Goal: Task Accomplishment & Management: Complete application form

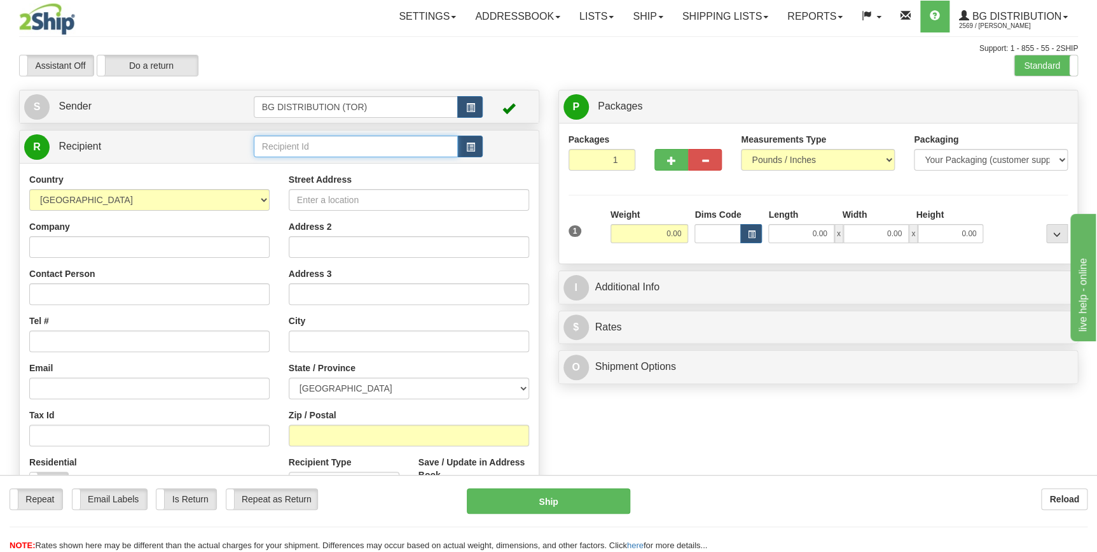
click at [331, 144] on input "text" at bounding box center [356, 146] width 205 height 22
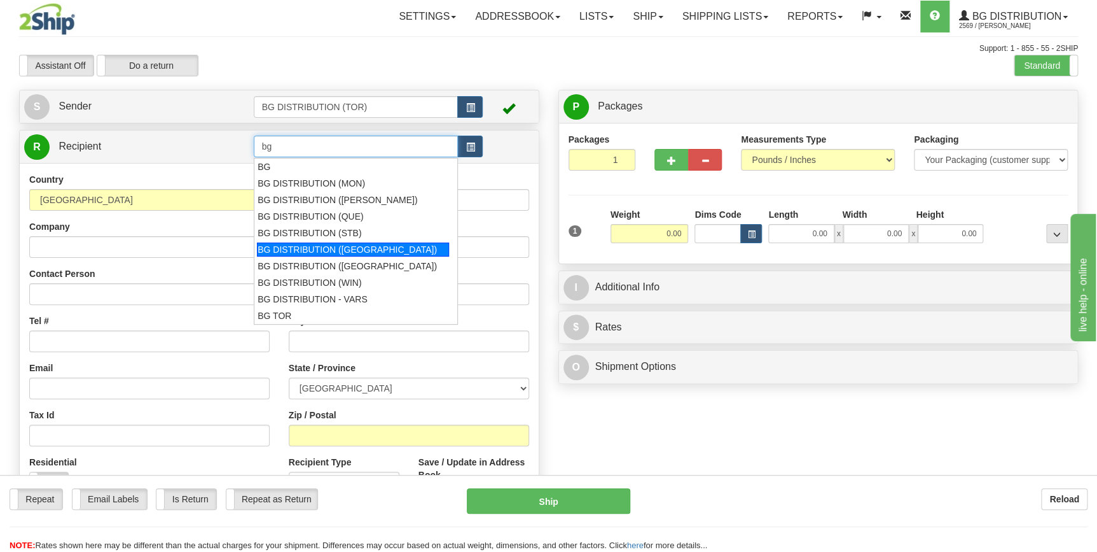
click at [350, 249] on div "BG DISTRIBUTION ([GEOGRAPHIC_DATA])" at bounding box center [353, 249] width 192 height 14
type input "BG DISTRIBUTION ([GEOGRAPHIC_DATA])"
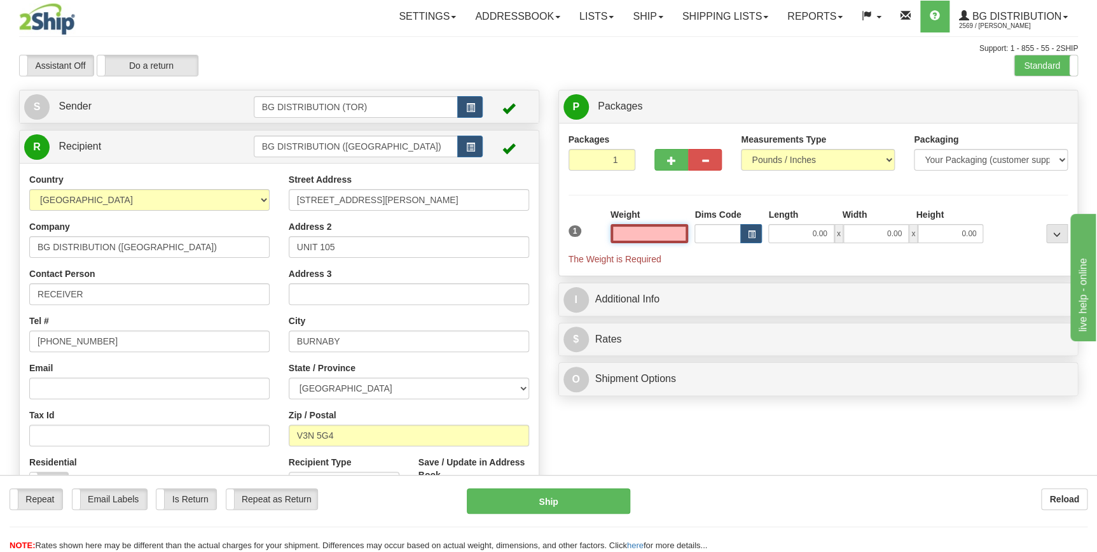
click at [665, 231] on input "text" at bounding box center [650, 233] width 78 height 19
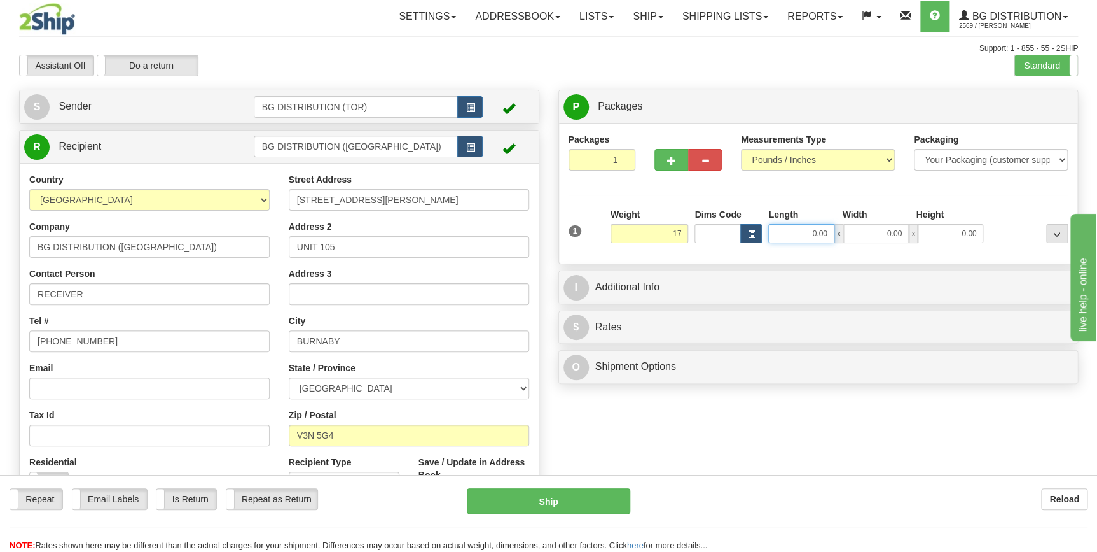
type input "17.00"
click at [808, 239] on input "0.00" at bounding box center [801, 233] width 66 height 19
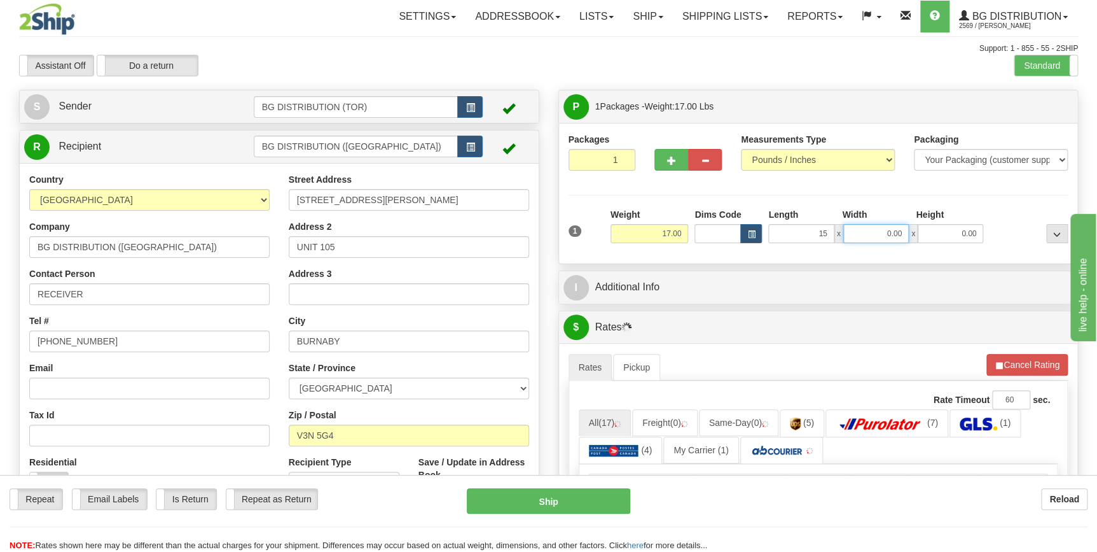
type input "15.00"
click at [872, 230] on input "0.00" at bounding box center [876, 233] width 66 height 19
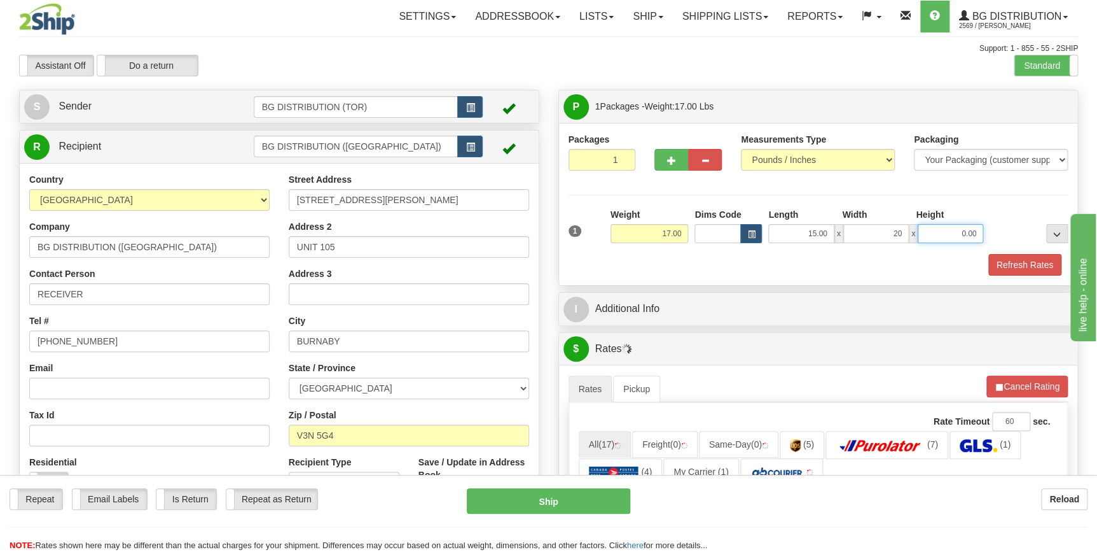
type input "20.00"
click at [962, 235] on input "0.00" at bounding box center [951, 233] width 66 height 19
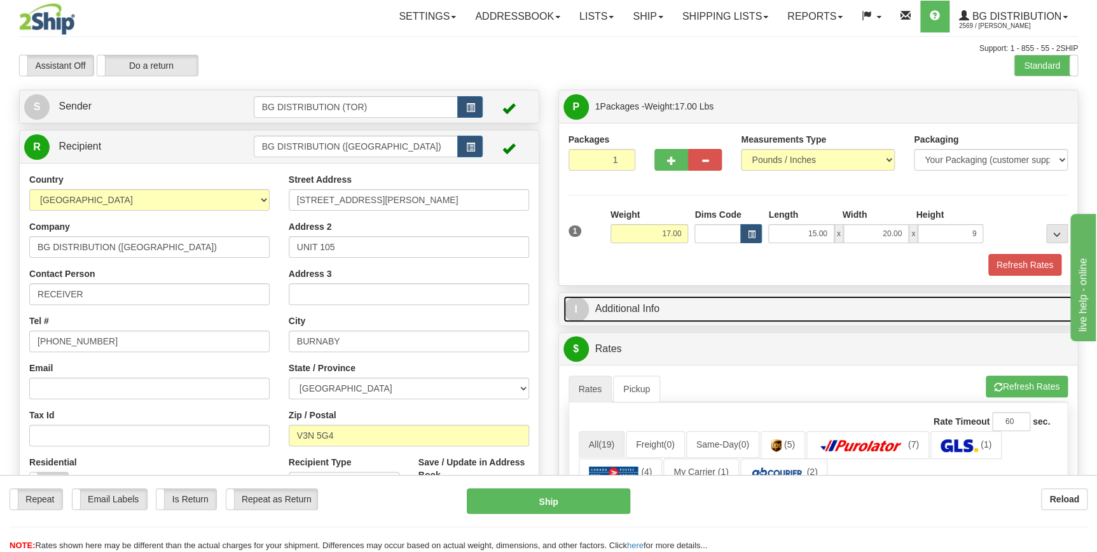
type input "9.00"
click at [634, 309] on link "I Additional Info" at bounding box center [819, 309] width 510 height 26
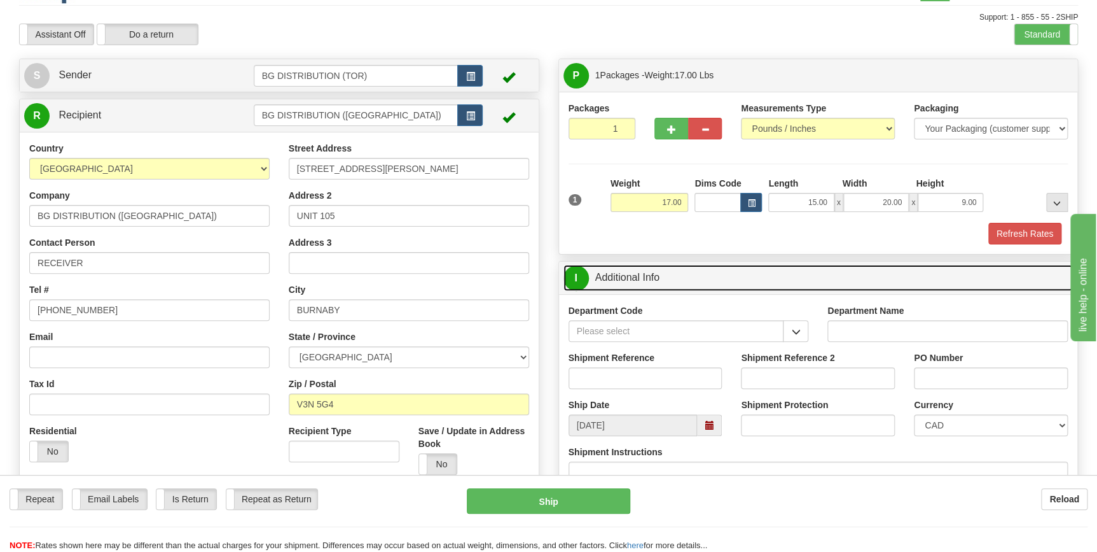
scroll to position [57, 0]
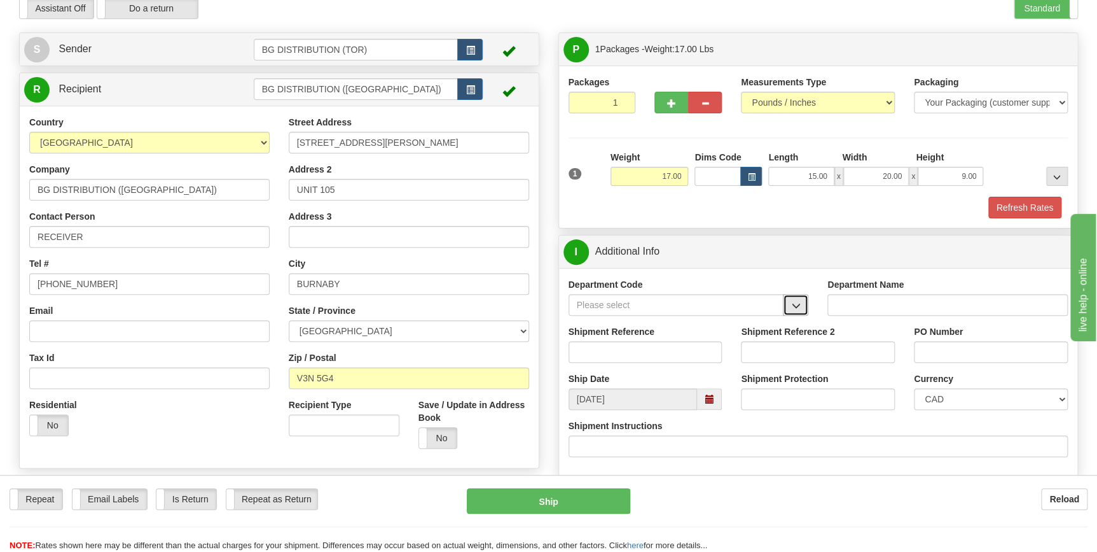
click at [793, 305] on span "button" at bounding box center [795, 306] width 9 height 8
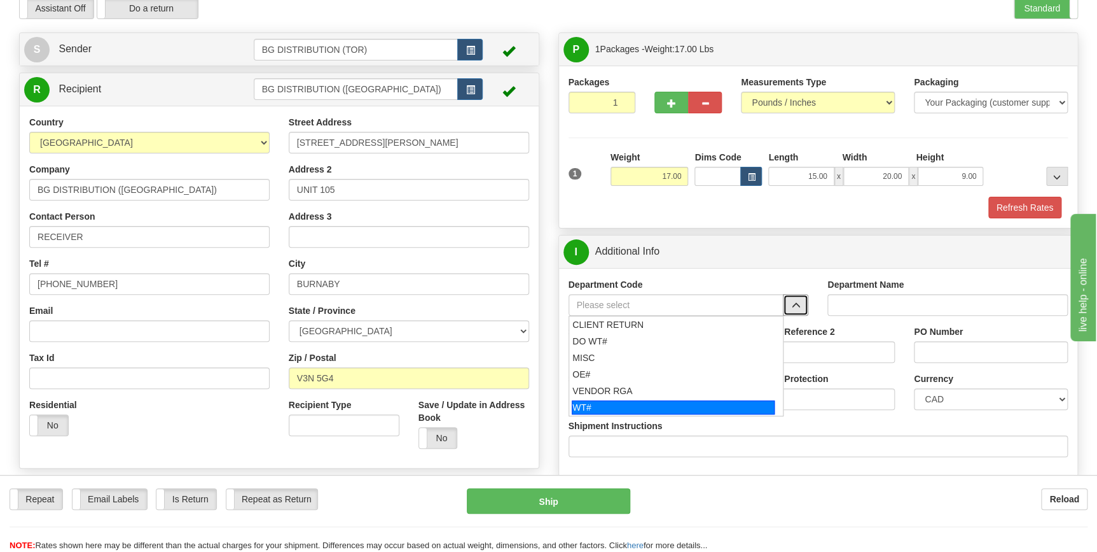
click at [630, 412] on div "WT#" at bounding box center [673, 407] width 203 height 14
type input "WT#"
type input "WAREHOUSE TRANSFERS"
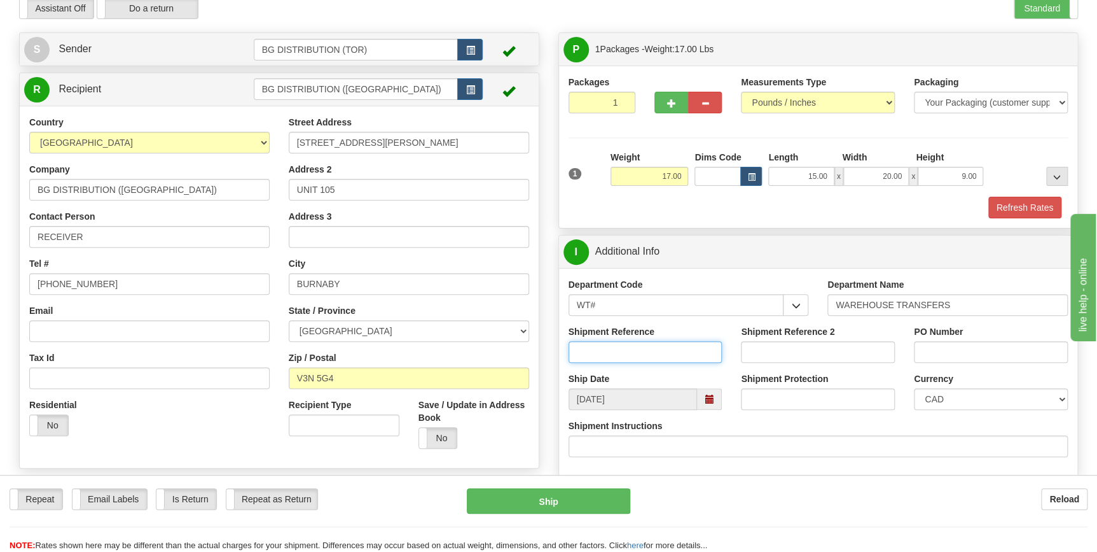
click at [661, 352] on input "Shipment Reference" at bounding box center [646, 352] width 154 height 22
type input "165954-00"
click at [966, 348] on input "PO Number" at bounding box center [991, 352] width 154 height 22
type input "v"
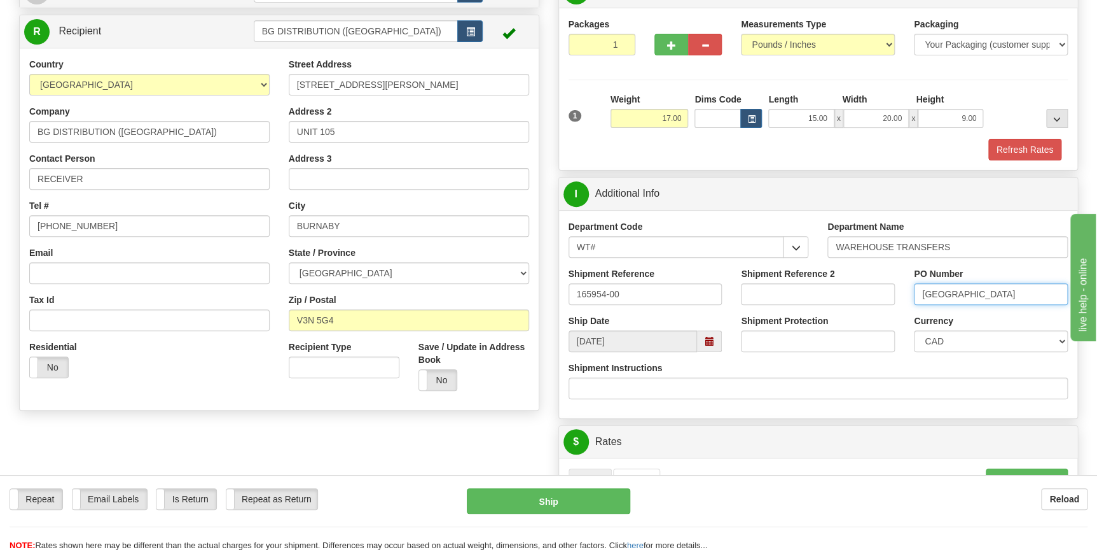
scroll to position [0, 0]
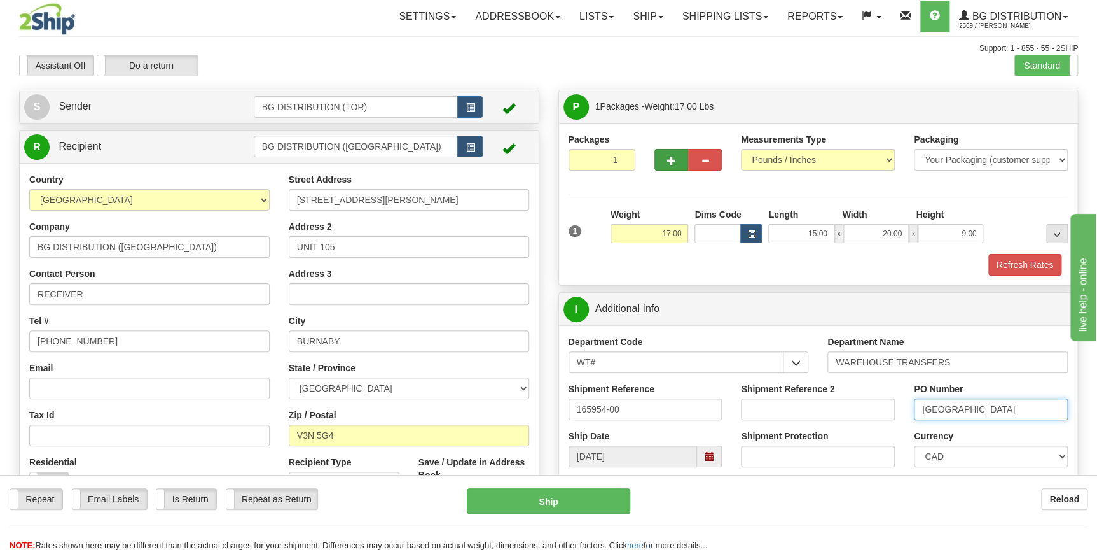
type input "[GEOGRAPHIC_DATA]"
click at [671, 158] on span "button" at bounding box center [671, 160] width 9 height 8
type input "2"
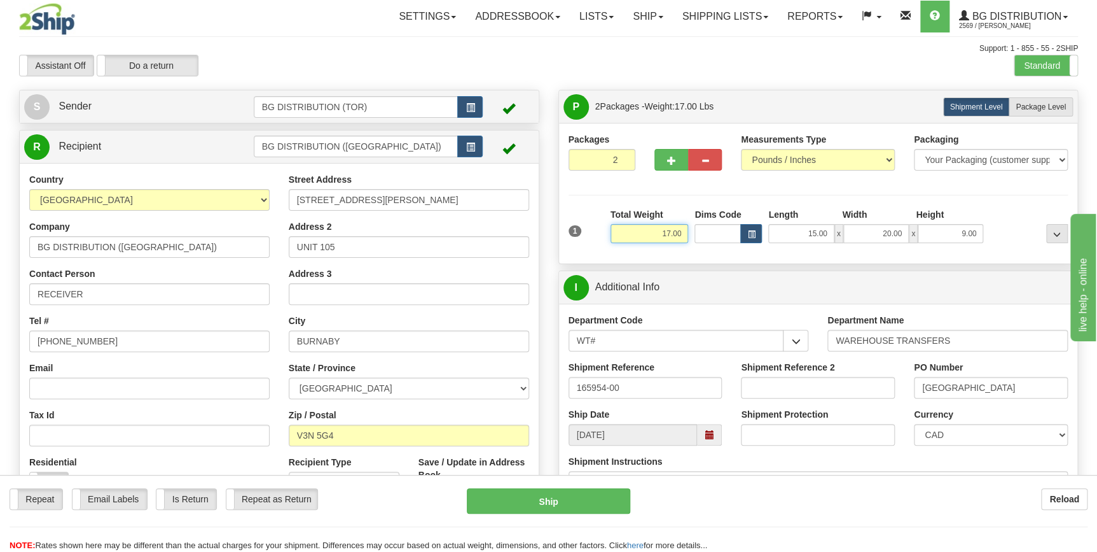
drag, startPoint x: 662, startPoint y: 229, endPoint x: 689, endPoint y: 229, distance: 26.7
click at [689, 229] on div "Total Weight 17.00" at bounding box center [649, 230] width 85 height 45
type input "30.00"
click at [806, 237] on input "15.00" at bounding box center [801, 233] width 66 height 19
click at [815, 232] on input "15.00" at bounding box center [801, 233] width 66 height 19
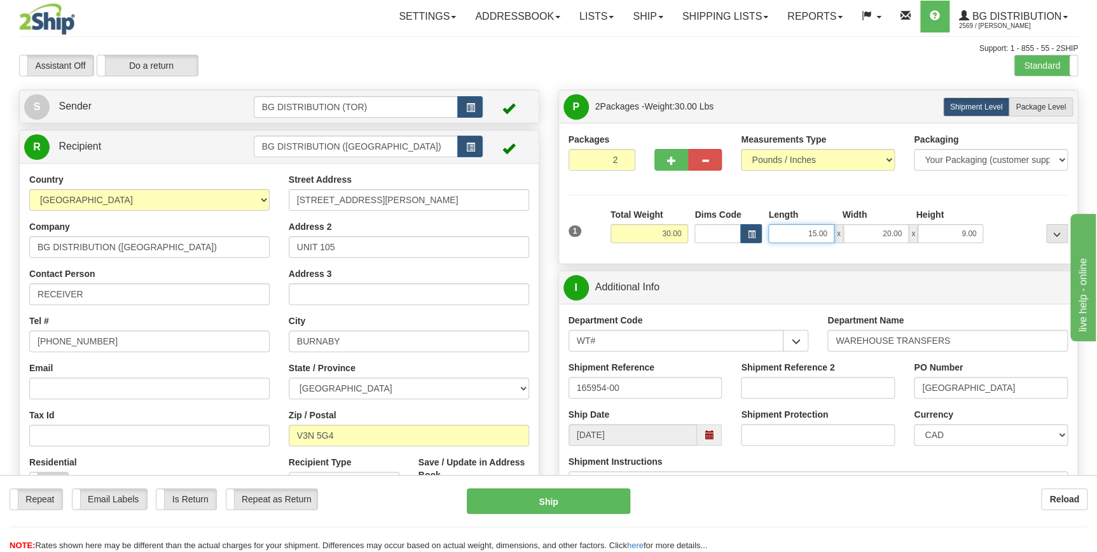
drag, startPoint x: 808, startPoint y: 231, endPoint x: 829, endPoint y: 229, distance: 21.1
click at [829, 229] on input "15.00" at bounding box center [801, 233] width 66 height 19
type input "13.00"
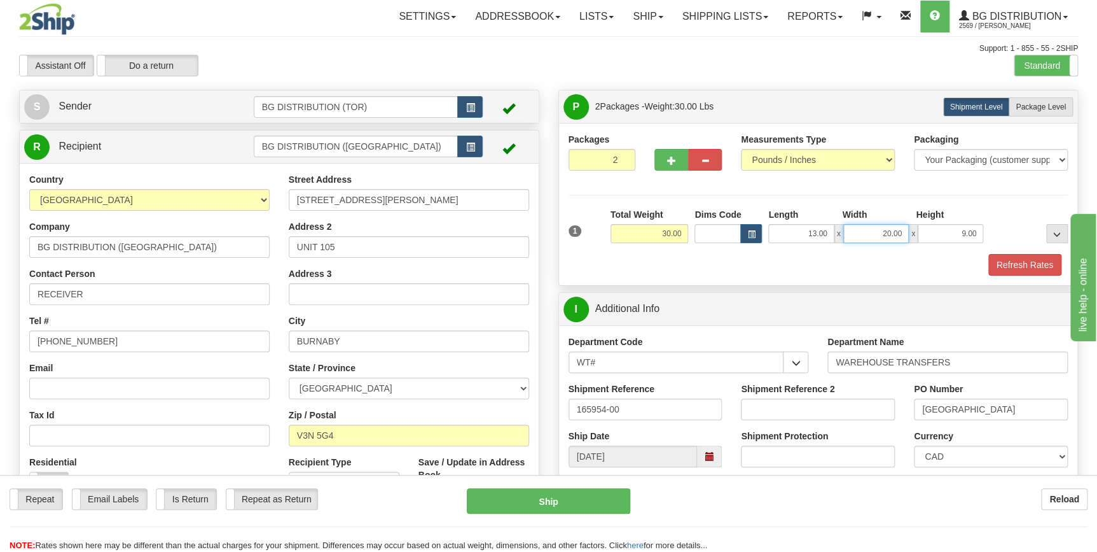
drag, startPoint x: 876, startPoint y: 229, endPoint x: 902, endPoint y: 235, distance: 26.7
click at [902, 235] on input "20.00" at bounding box center [876, 233] width 66 height 19
type input "16.00"
drag, startPoint x: 954, startPoint y: 231, endPoint x: 980, endPoint y: 231, distance: 26.1
click at [980, 231] on input "9.00" at bounding box center [951, 233] width 66 height 19
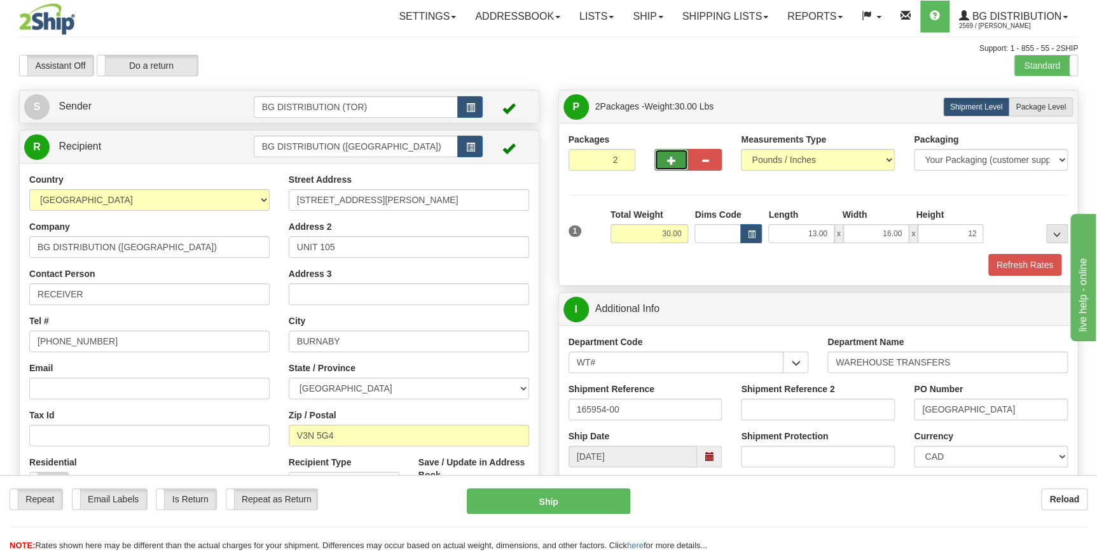
type input "12.00"
click at [670, 160] on span "button" at bounding box center [671, 160] width 9 height 8
type input "3"
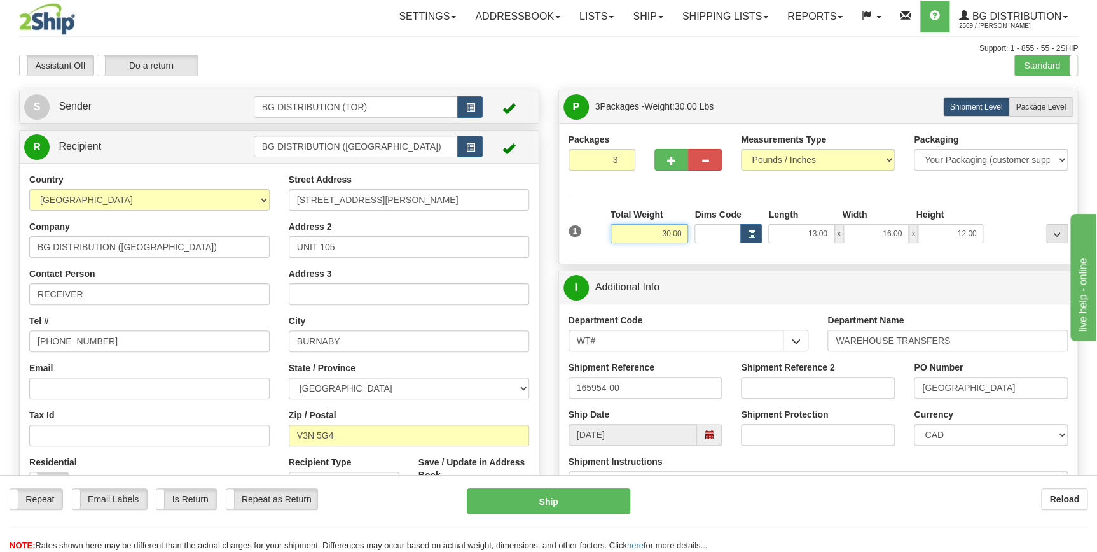
drag, startPoint x: 666, startPoint y: 232, endPoint x: 688, endPoint y: 229, distance: 21.8
click at [688, 229] on input "30.00" at bounding box center [650, 233] width 78 height 19
drag, startPoint x: 663, startPoint y: 233, endPoint x: 691, endPoint y: 231, distance: 28.1
click at [691, 231] on div "1 Total Weight 30.00 Dims Code x" at bounding box center [819, 230] width 506 height 45
type input "13.00"
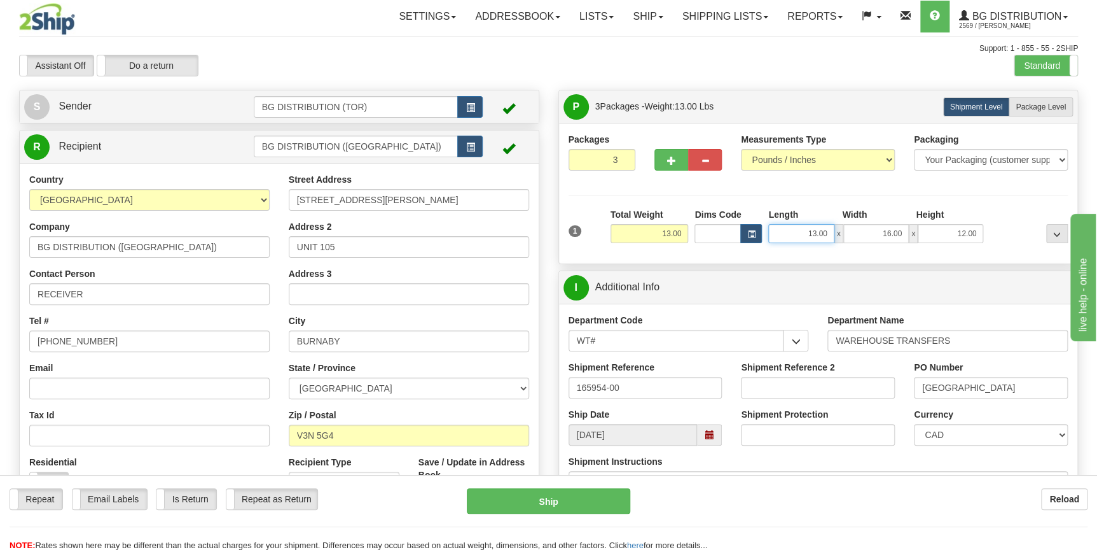
drag, startPoint x: 803, startPoint y: 233, endPoint x: 848, endPoint y: 233, distance: 45.2
click at [848, 233] on div "13.00 x 16.00 x 12.00" at bounding box center [875, 233] width 215 height 19
type input "13.00"
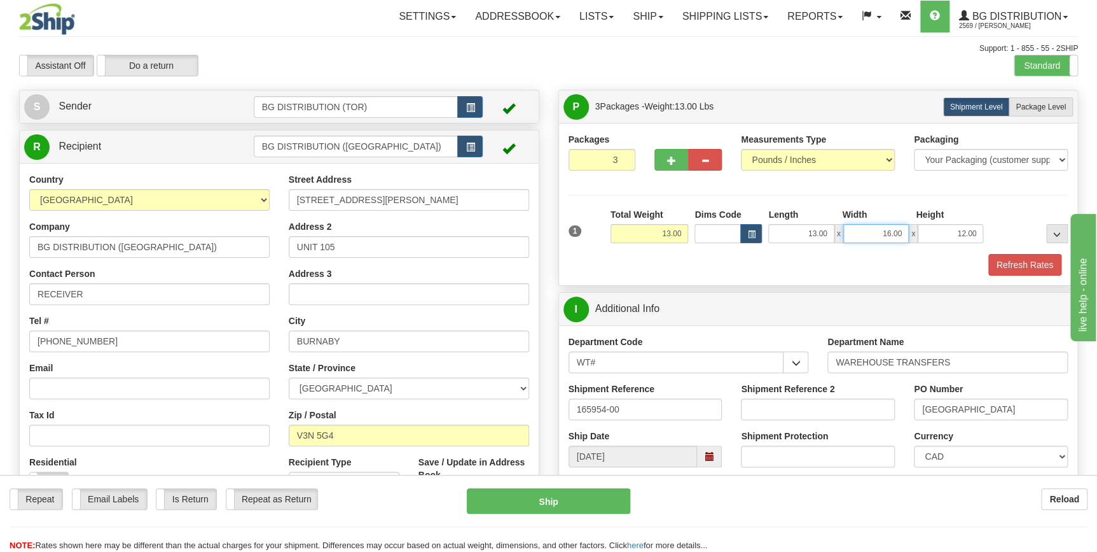
drag, startPoint x: 879, startPoint y: 232, endPoint x: 904, endPoint y: 232, distance: 24.8
click at [904, 232] on input "16.00" at bounding box center [876, 233] width 66 height 19
type input "17.00"
drag, startPoint x: 950, startPoint y: 232, endPoint x: 981, endPoint y: 236, distance: 30.9
click at [981, 236] on input "12.00" at bounding box center [951, 233] width 66 height 19
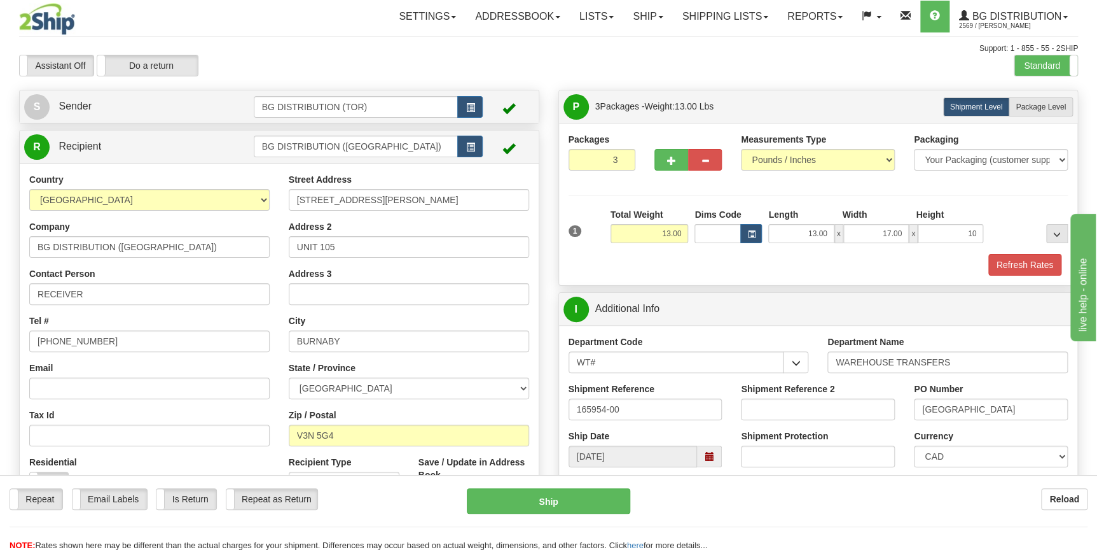
type input "10.00"
click at [999, 217] on div at bounding box center [1029, 225] width 85 height 35
click at [1046, 106] on span "Package Level" at bounding box center [1041, 106] width 50 height 9
radio input "true"
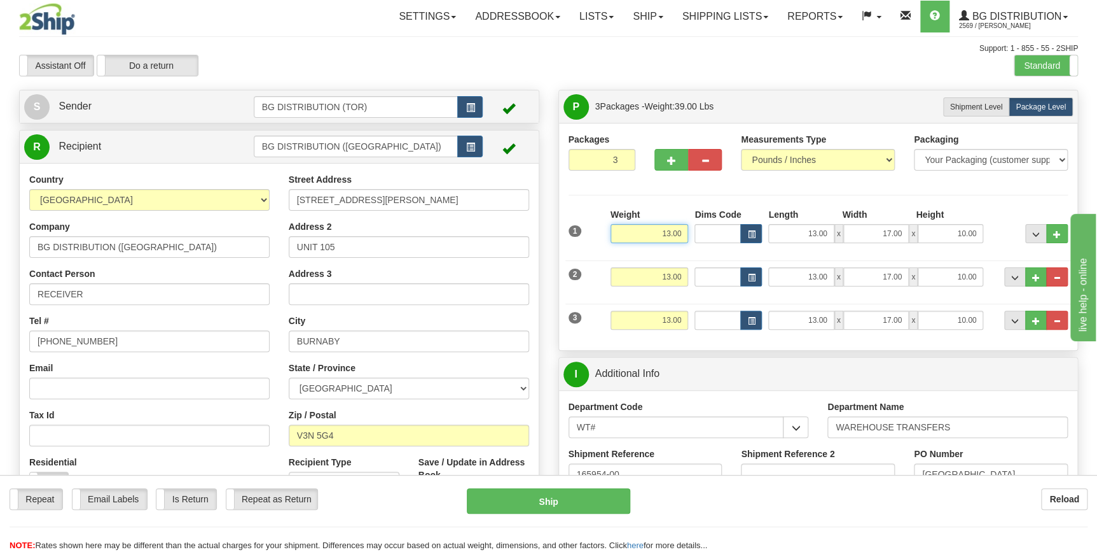
drag, startPoint x: 660, startPoint y: 230, endPoint x: 711, endPoint y: 231, distance: 50.9
click at [711, 231] on div "1 Weight 13.00 Dims Code x x" at bounding box center [819, 230] width 506 height 45
type input "17.00"
drag, startPoint x: 800, startPoint y: 230, endPoint x: 832, endPoint y: 231, distance: 32.5
click at [832, 231] on input "13.00" at bounding box center [801, 233] width 66 height 19
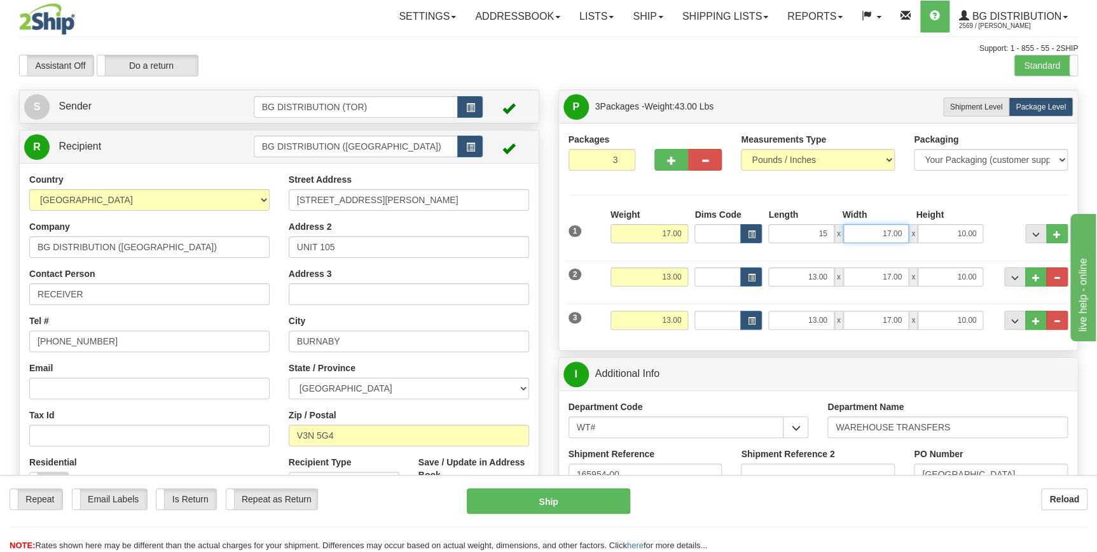
type input "15.00"
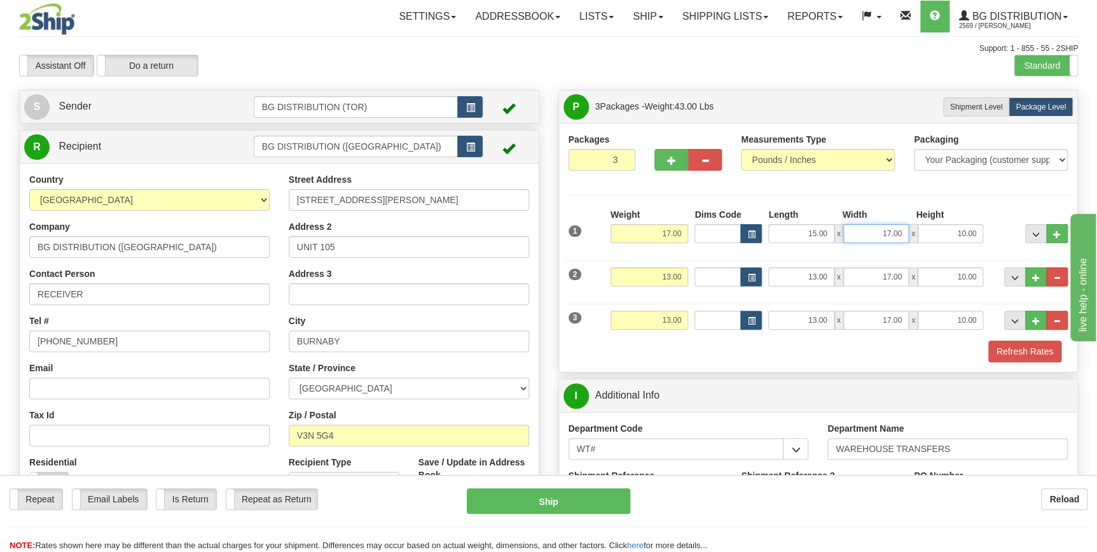
drag, startPoint x: 878, startPoint y: 237, endPoint x: 902, endPoint y: 230, distance: 24.6
click at [902, 230] on input "17.00" at bounding box center [876, 233] width 66 height 19
type input "20.00"
drag, startPoint x: 952, startPoint y: 231, endPoint x: 973, endPoint y: 230, distance: 21.0
click at [973, 230] on input "10.00" at bounding box center [951, 233] width 66 height 19
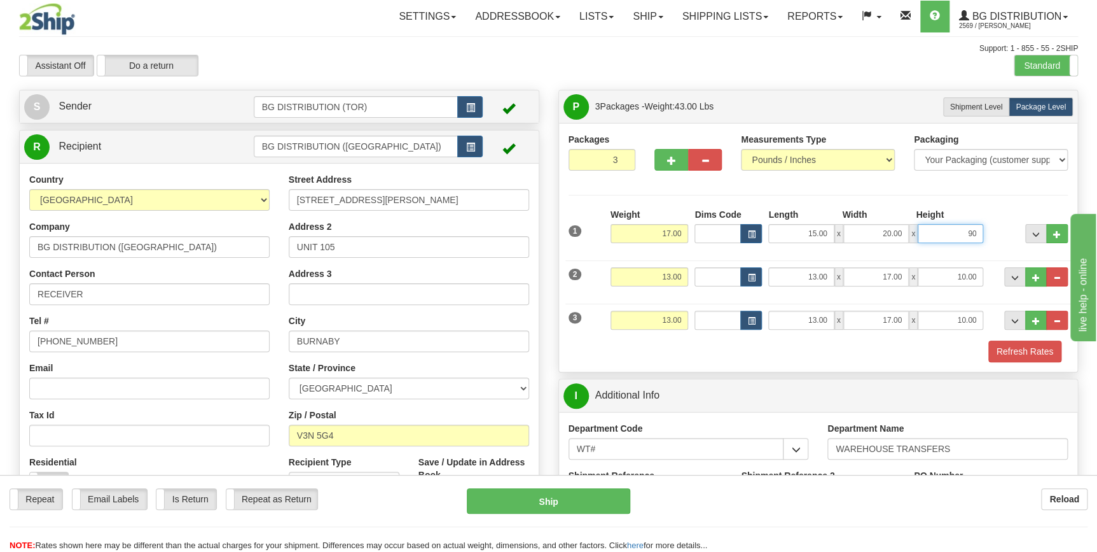
drag, startPoint x: 964, startPoint y: 230, endPoint x: 980, endPoint y: 230, distance: 15.3
click at [980, 230] on input "90" at bounding box center [951, 233] width 66 height 19
type input "9.00"
click at [661, 275] on input "13.00" at bounding box center [650, 276] width 78 height 19
drag, startPoint x: 648, startPoint y: 273, endPoint x: 684, endPoint y: 275, distance: 36.3
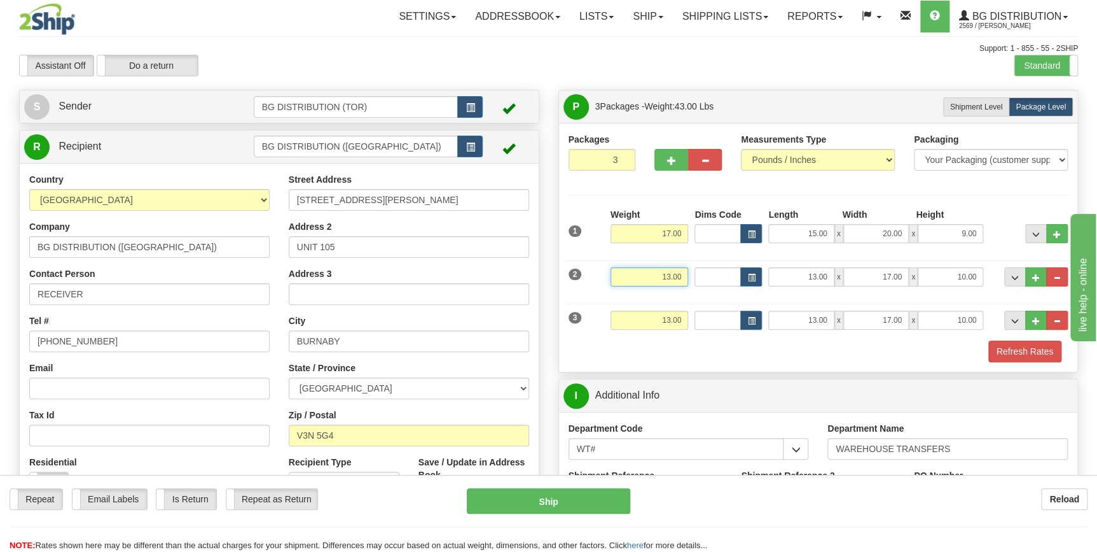
click at [684, 275] on input "13.00" at bounding box center [650, 276] width 78 height 19
type input "30.00"
drag, startPoint x: 803, startPoint y: 276, endPoint x: 830, endPoint y: 274, distance: 27.5
click at [830, 274] on input "13.00" at bounding box center [801, 276] width 66 height 19
type input "16.00"
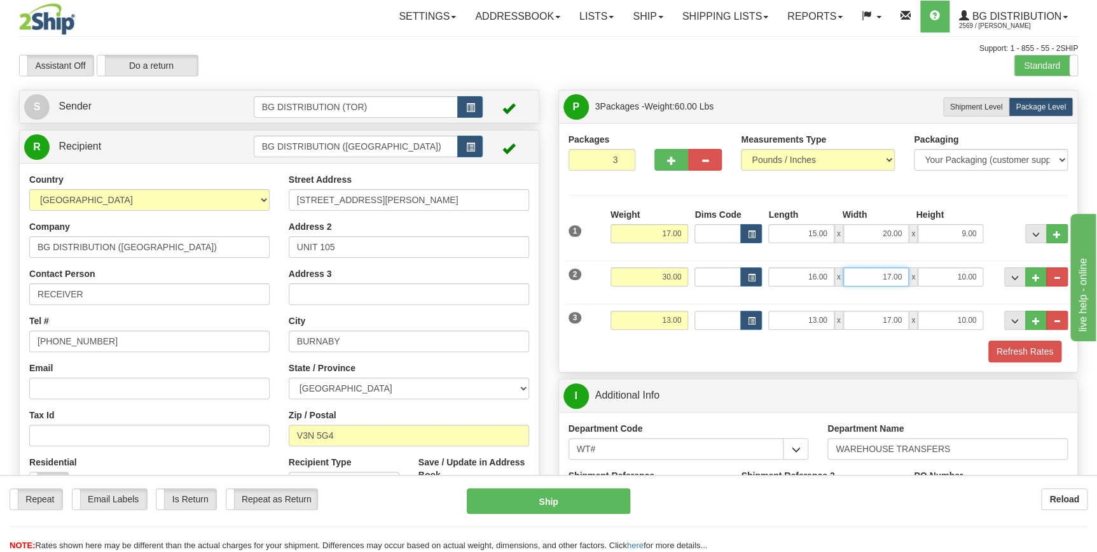
click at [891, 277] on input "17.00" at bounding box center [876, 276] width 66 height 19
drag, startPoint x: 880, startPoint y: 273, endPoint x: 912, endPoint y: 277, distance: 31.4
click at [912, 277] on div "16.00 x 17.00 x 10.00" at bounding box center [875, 276] width 215 height 19
type input "16.00"
drag, startPoint x: 953, startPoint y: 271, endPoint x: 985, endPoint y: 271, distance: 31.8
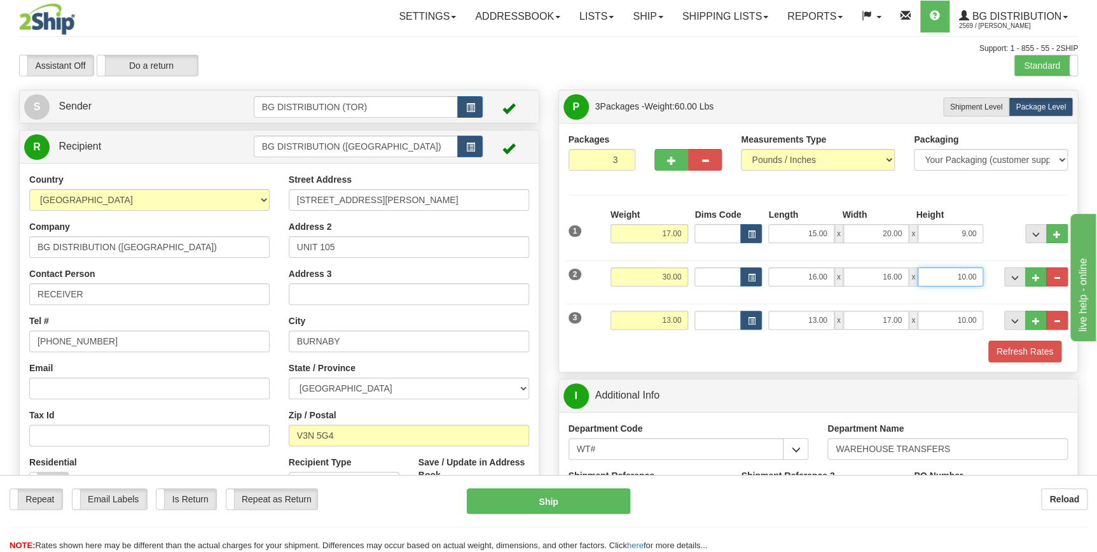
click at [985, 271] on div "16.00 x 16.00 x 10.00" at bounding box center [875, 276] width 221 height 19
type input "12.00"
drag, startPoint x: 653, startPoint y: 317, endPoint x: 685, endPoint y: 316, distance: 32.5
click at [685, 316] on input "13.00" at bounding box center [650, 319] width 78 height 19
type input "13.00"
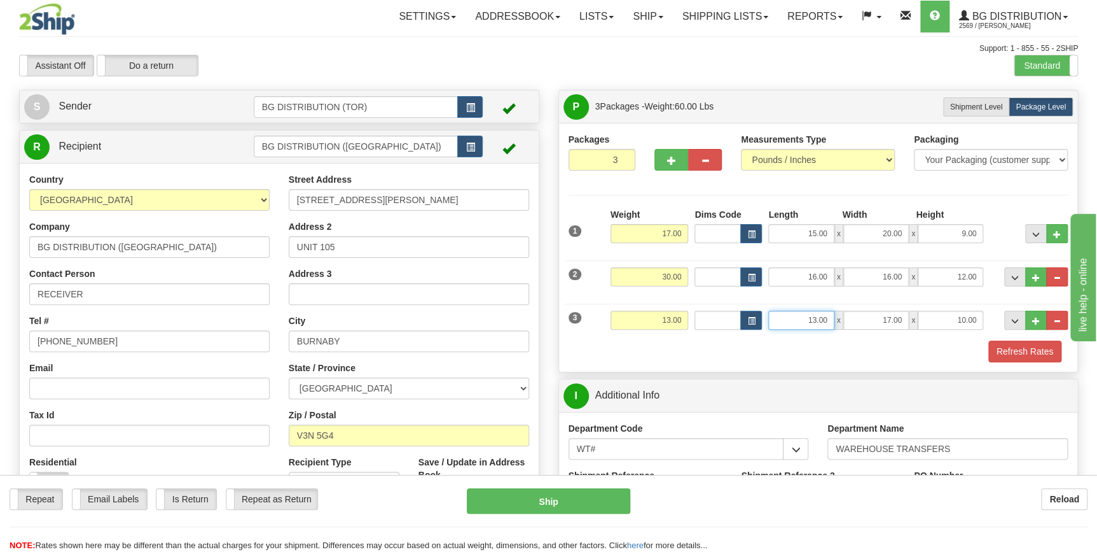
drag, startPoint x: 808, startPoint y: 318, endPoint x: 831, endPoint y: 318, distance: 22.3
click at [831, 318] on input "13.00" at bounding box center [801, 319] width 66 height 19
drag, startPoint x: 874, startPoint y: 317, endPoint x: 903, endPoint y: 317, distance: 29.3
click at [903, 317] on input "17.00" at bounding box center [876, 319] width 66 height 19
type input "17.00"
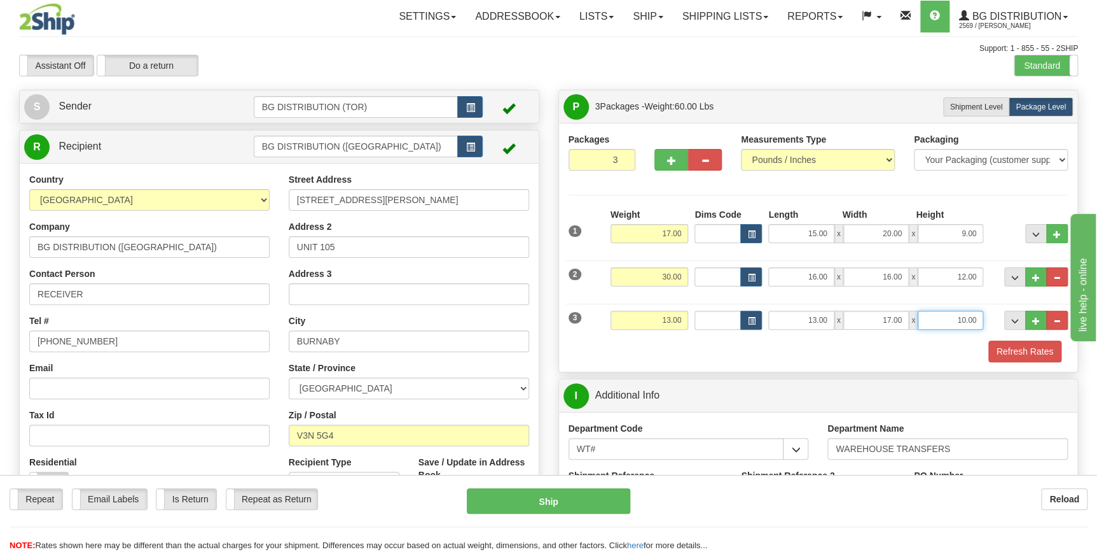
drag, startPoint x: 953, startPoint y: 317, endPoint x: 979, endPoint y: 317, distance: 26.1
click at [979, 317] on input "10.00" at bounding box center [951, 319] width 66 height 19
type input "10.00"
click at [656, 202] on div "Packages 3 3 Measurements Type" at bounding box center [819, 247] width 500 height 229
click at [975, 108] on span "Shipment Level" at bounding box center [976, 106] width 53 height 9
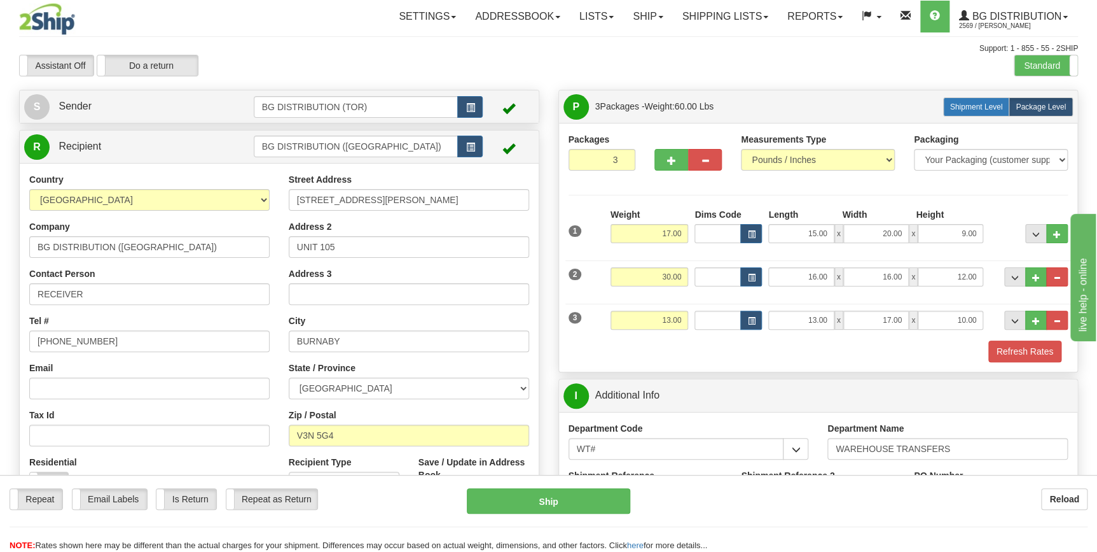
radio input "true"
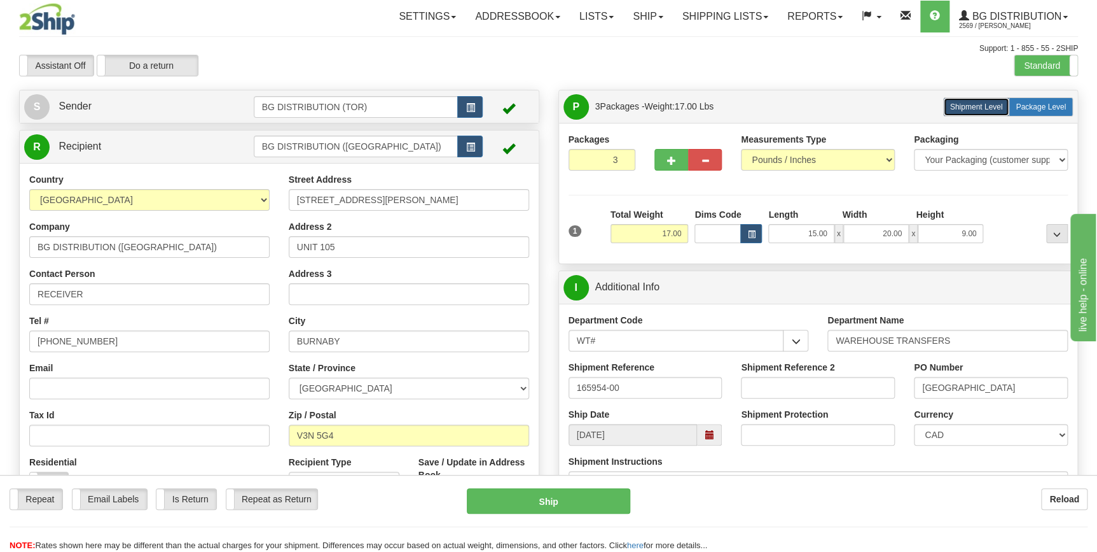
click at [1048, 108] on span "Package Level" at bounding box center [1041, 106] width 50 height 9
radio input "true"
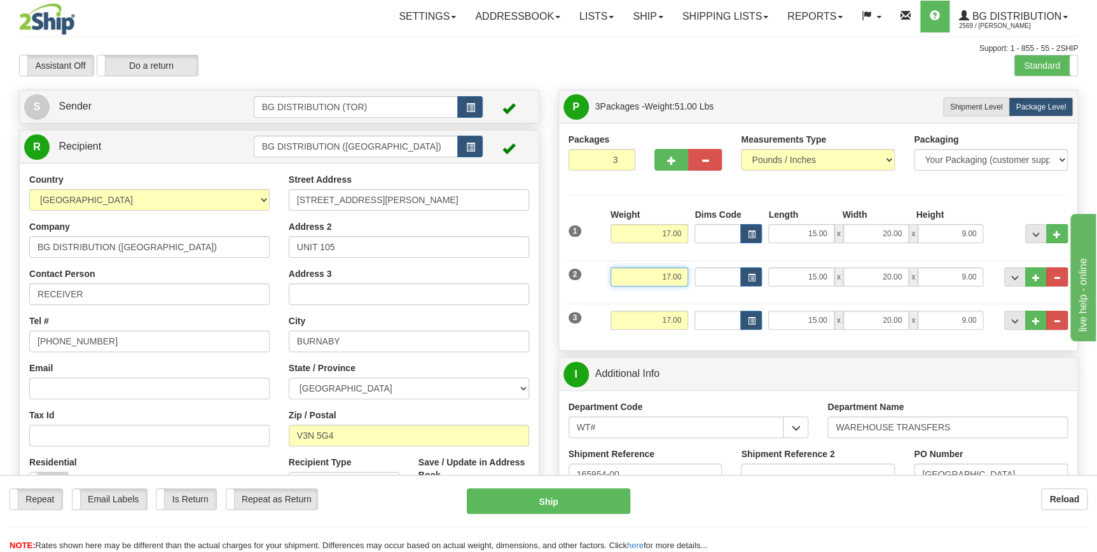
drag, startPoint x: 662, startPoint y: 275, endPoint x: 699, endPoint y: 274, distance: 37.5
click at [699, 274] on div "2 Weight 17.00 Dims Code Length Width Height" at bounding box center [819, 275] width 506 height 43
click at [674, 329] on input "17.00" at bounding box center [650, 319] width 78 height 19
type input "30.00"
drag, startPoint x: 660, startPoint y: 320, endPoint x: 699, endPoint y: 317, distance: 39.5
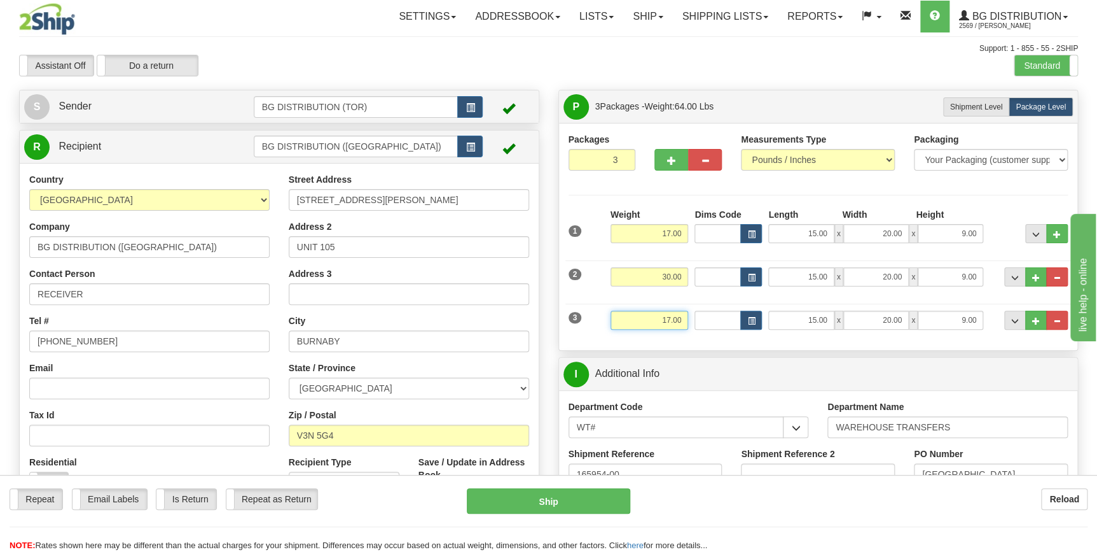
click at [699, 317] on div "3 Weight 17.00 Dims Code Length Width Height" at bounding box center [819, 318] width 506 height 43
type input "13.00"
click at [808, 232] on input "15.00" at bounding box center [801, 233] width 66 height 19
drag, startPoint x: 807, startPoint y: 232, endPoint x: 831, endPoint y: 232, distance: 24.2
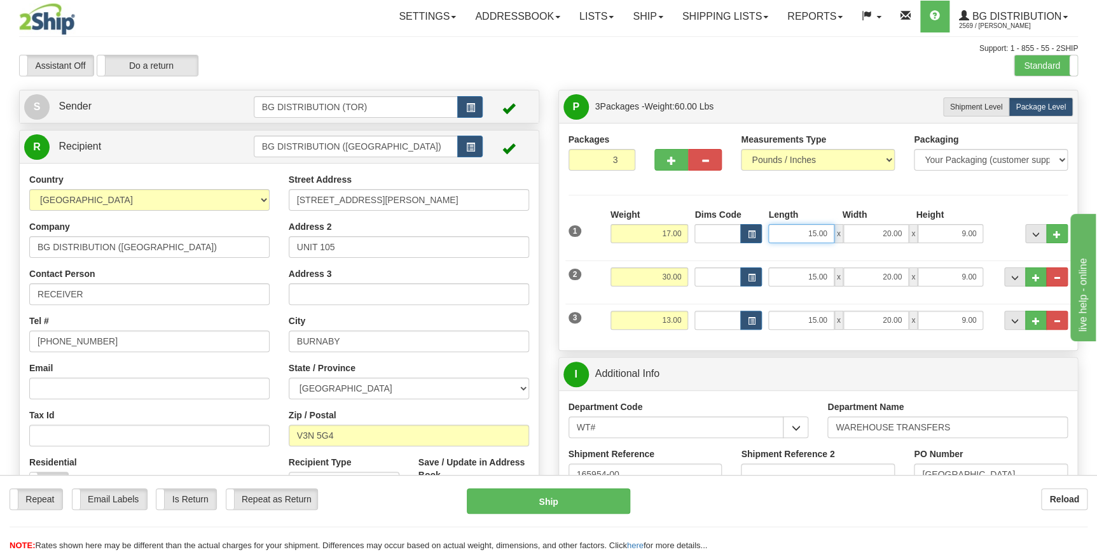
click at [831, 232] on input "15.00" at bounding box center [801, 233] width 66 height 19
type input "15.00"
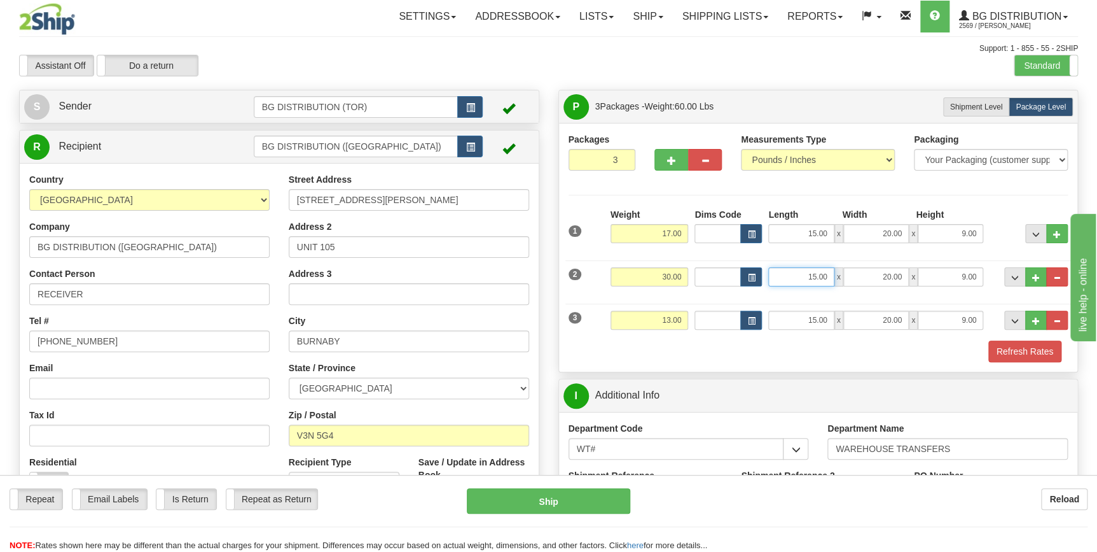
drag, startPoint x: 808, startPoint y: 275, endPoint x: 833, endPoint y: 273, distance: 24.9
click at [833, 273] on input "15.00" at bounding box center [801, 276] width 66 height 19
type input "13.00"
drag, startPoint x: 872, startPoint y: 273, endPoint x: 916, endPoint y: 274, distance: 43.9
click at [916, 274] on div "13.00 x 20.00 x 9.00" at bounding box center [875, 276] width 215 height 19
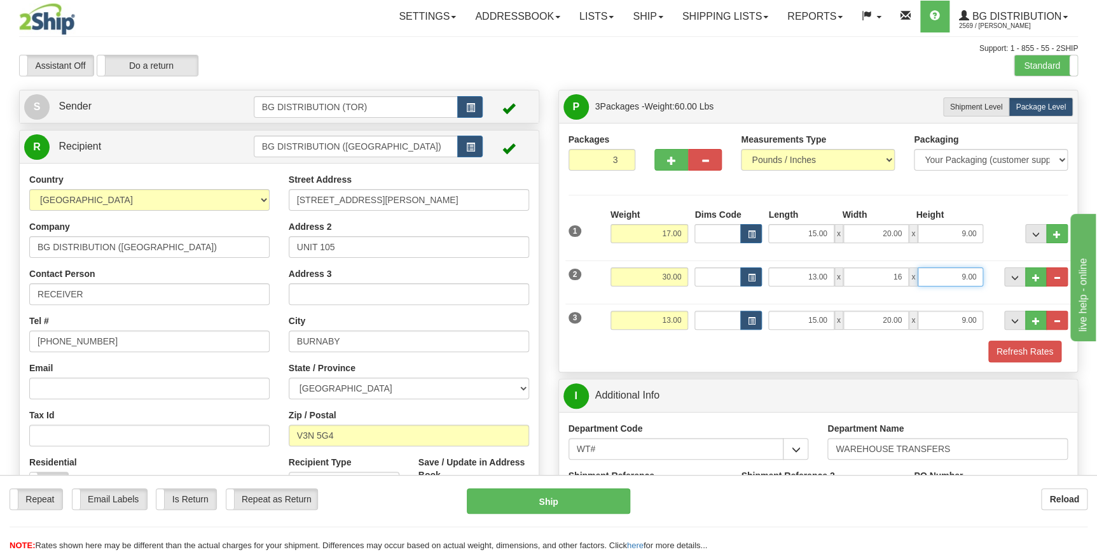
type input "16.00"
drag, startPoint x: 961, startPoint y: 277, endPoint x: 983, endPoint y: 274, distance: 23.1
click at [983, 274] on div "13.00 x 16.00 x 9.00" at bounding box center [875, 276] width 221 height 19
type input "12.00"
click at [878, 350] on div "Refresh Rates" at bounding box center [819, 351] width 506 height 22
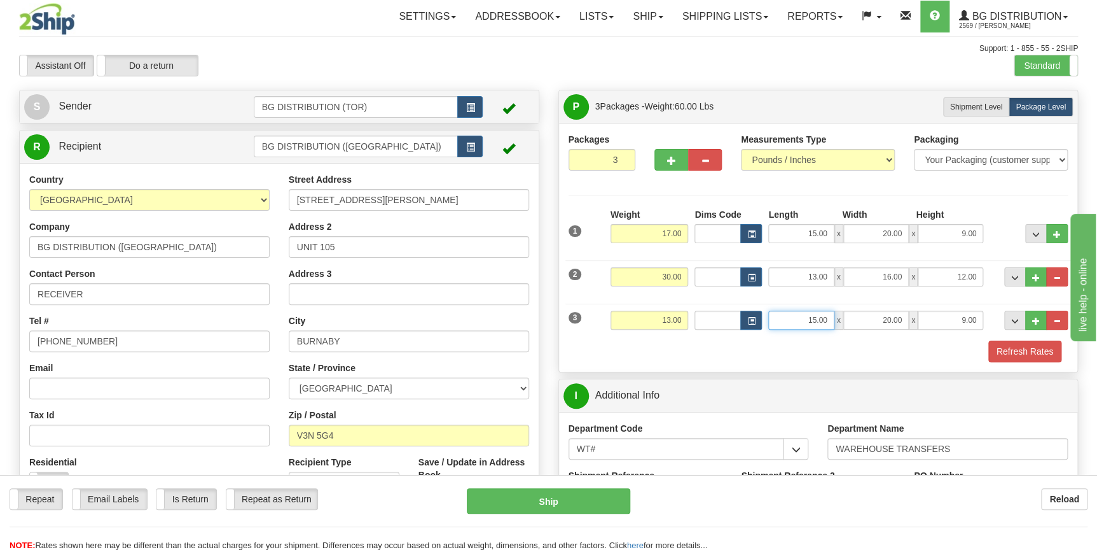
drag, startPoint x: 802, startPoint y: 319, endPoint x: 827, endPoint y: 317, distance: 24.9
click at [827, 317] on input "15.00" at bounding box center [801, 319] width 66 height 19
type input "13.00"
drag, startPoint x: 880, startPoint y: 321, endPoint x: 903, endPoint y: 317, distance: 23.3
click at [903, 317] on input "20.00" at bounding box center [876, 319] width 66 height 19
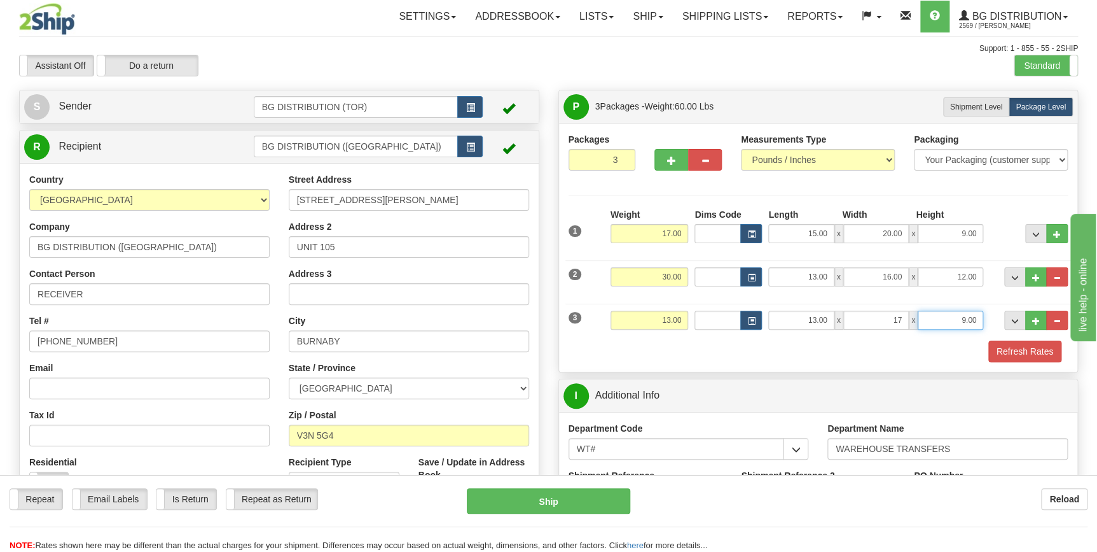
type input "17.00"
drag, startPoint x: 959, startPoint y: 317, endPoint x: 982, endPoint y: 316, distance: 22.3
click at [982, 316] on input "9.00" at bounding box center [951, 319] width 66 height 19
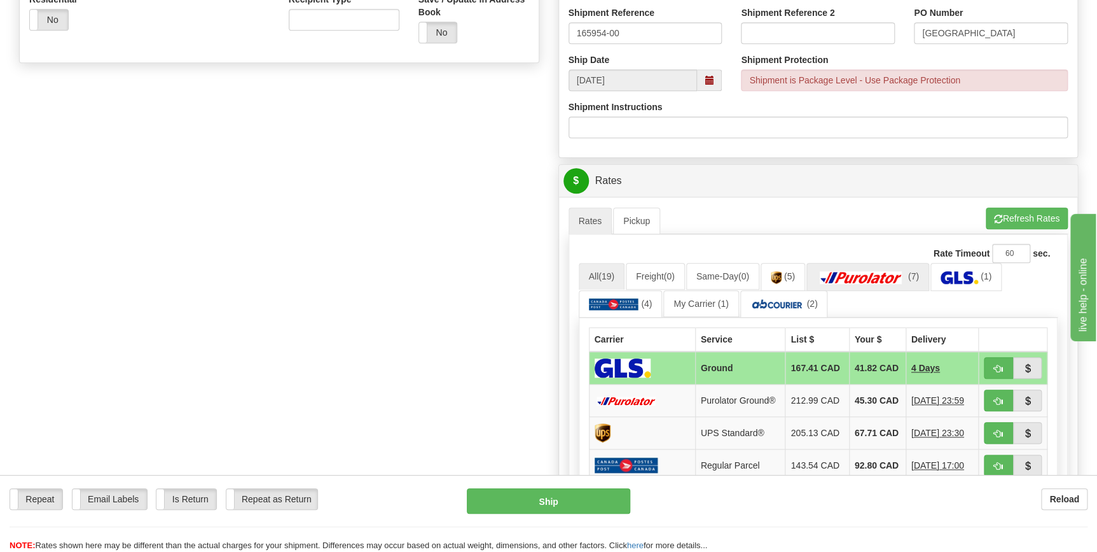
scroll to position [578, 0]
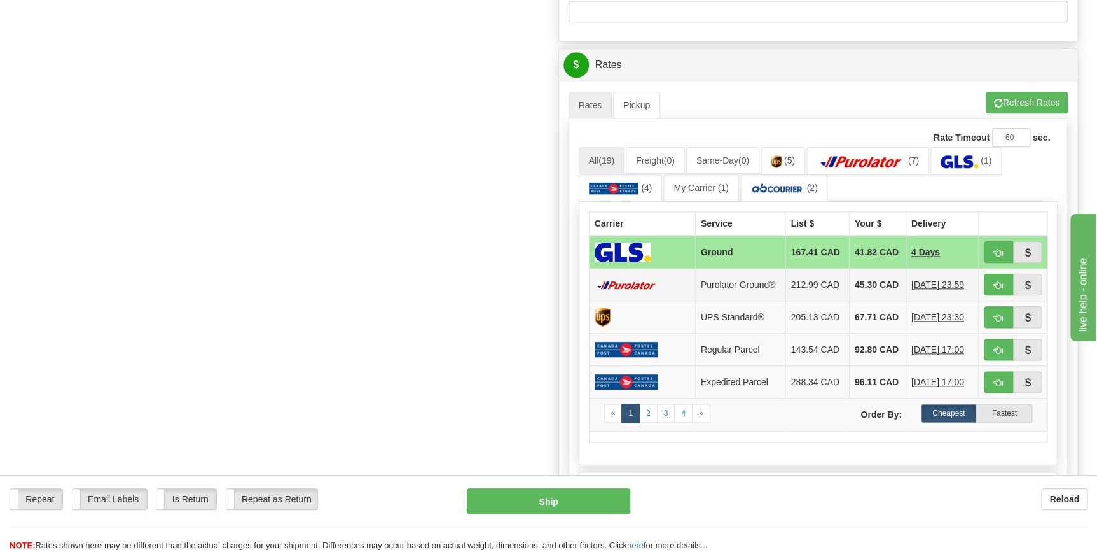
type input "10.00"
click at [726, 287] on td "Purolator Ground®" at bounding box center [740, 284] width 90 height 32
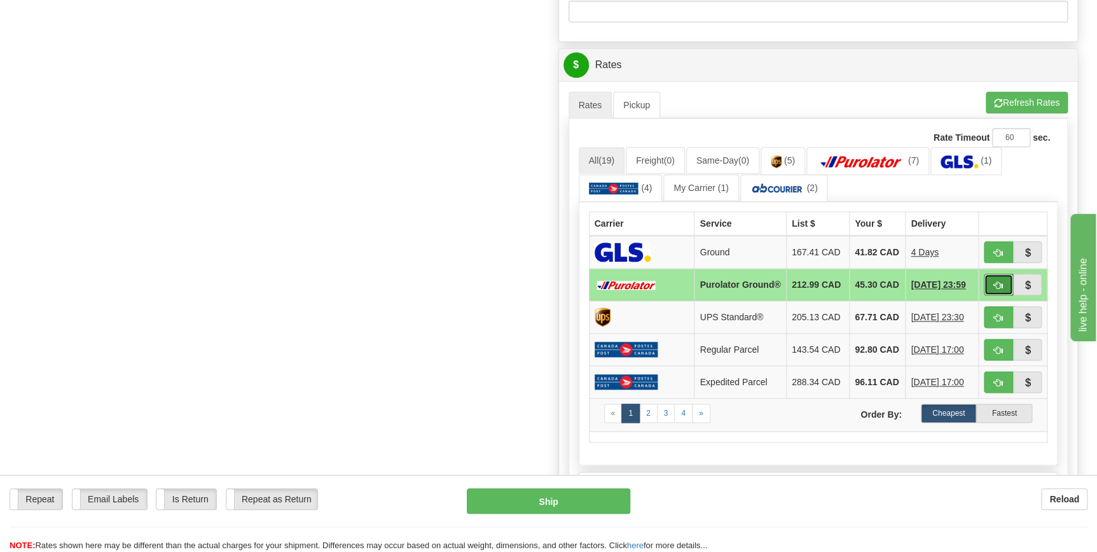
click at [996, 286] on span "button" at bounding box center [998, 285] width 9 height 8
type input "260"
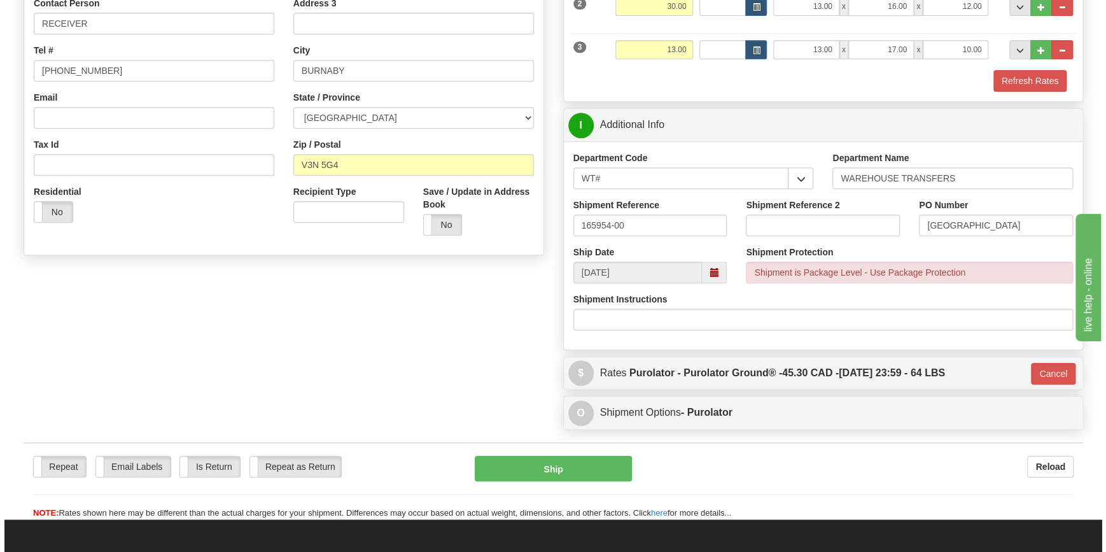
scroll to position [269, 0]
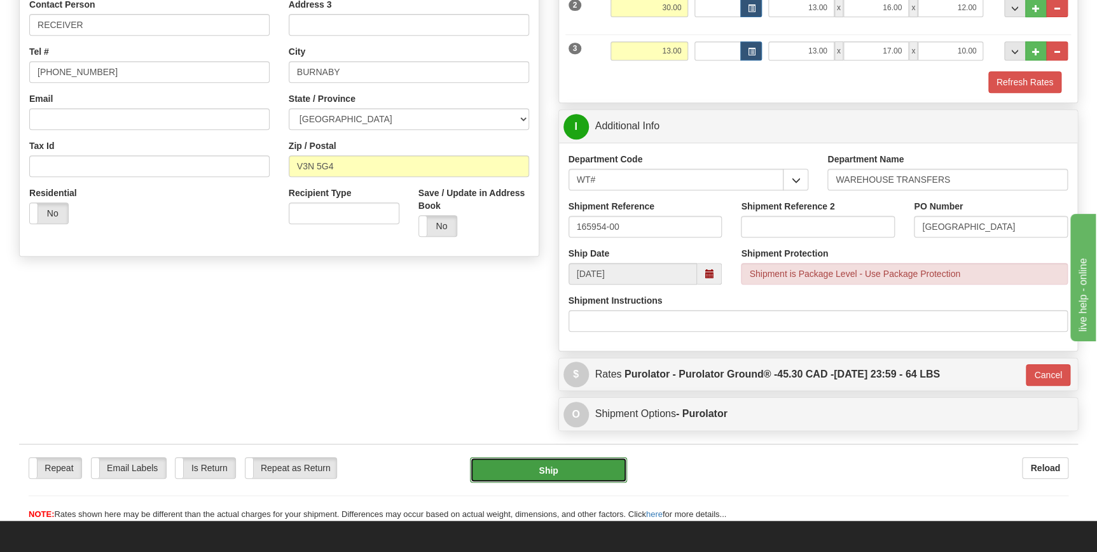
click at [572, 469] on button "Ship" at bounding box center [548, 469] width 157 height 25
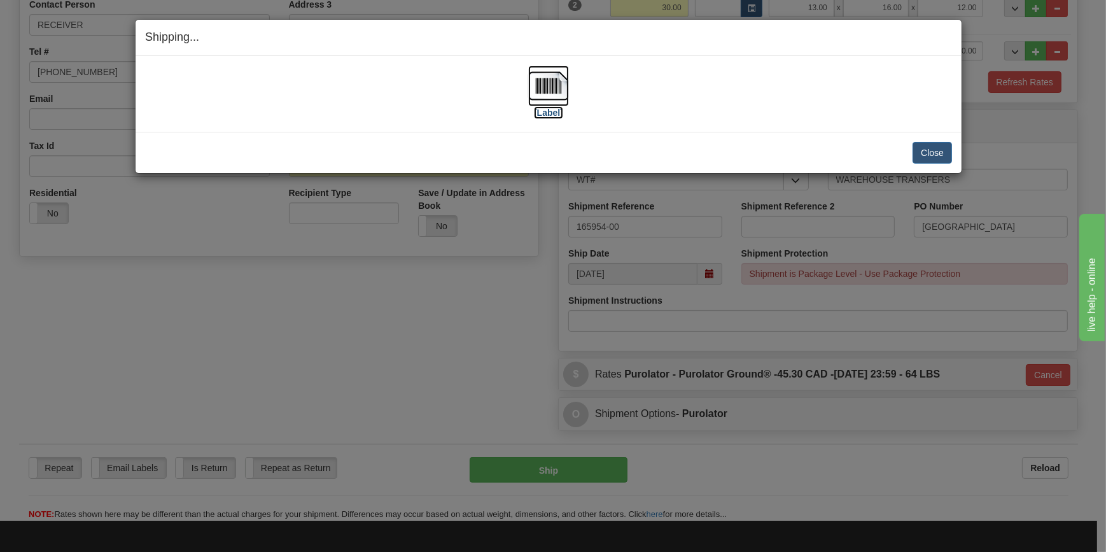
click at [553, 88] on img at bounding box center [548, 86] width 41 height 41
click at [938, 151] on button "Close" at bounding box center [931, 153] width 39 height 22
